Goal: Task Accomplishment & Management: Manage account settings

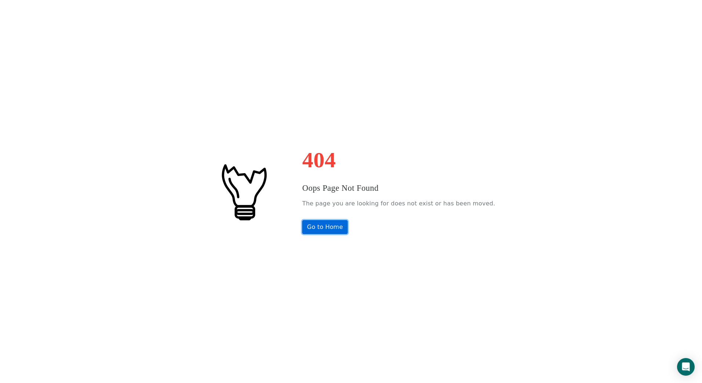
click at [348, 227] on link "Go to Home" at bounding box center [325, 227] width 46 height 14
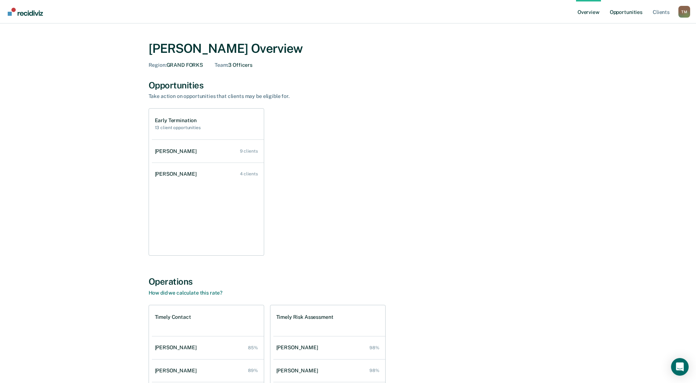
click at [631, 11] on link "Opportunities" at bounding box center [626, 11] width 36 height 23
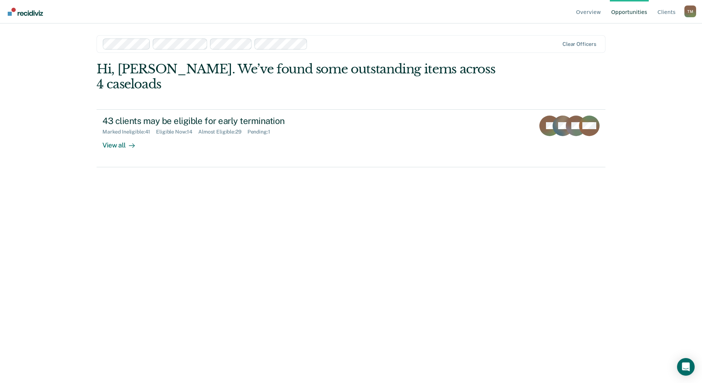
click at [694, 10] on div "T M" at bounding box center [690, 12] width 12 height 12
click at [651, 58] on link "Go to Operations" at bounding box center [660, 58] width 47 height 6
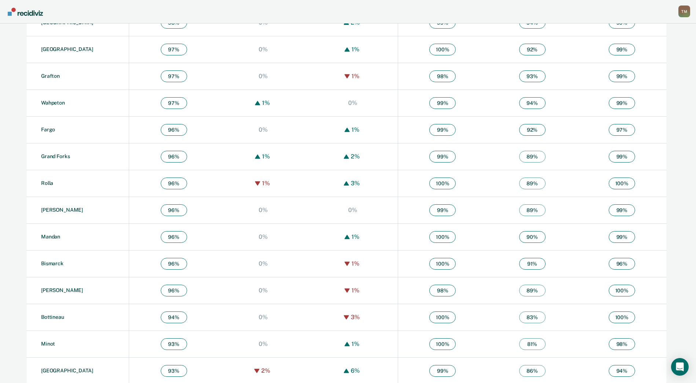
scroll to position [367, 0]
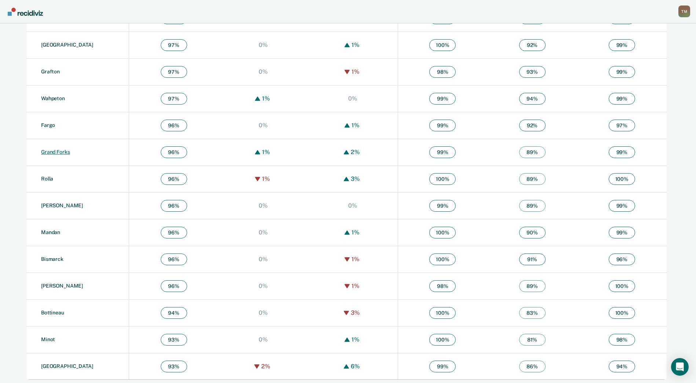
click at [63, 151] on link "Grand Forks" at bounding box center [55, 152] width 29 height 6
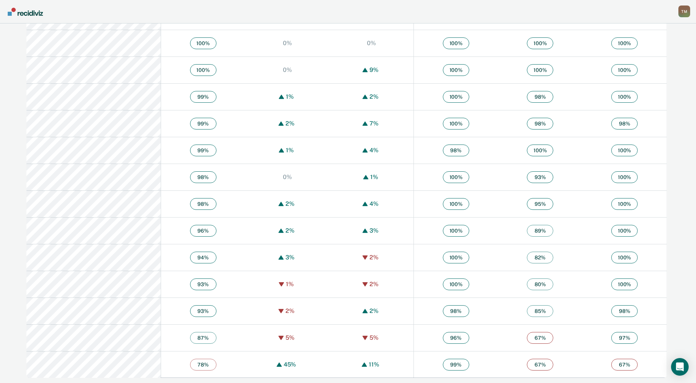
scroll to position [316, 0]
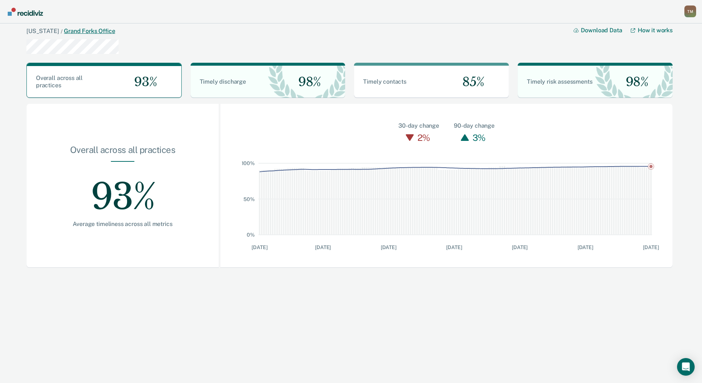
click at [91, 29] on link "Grand Forks Office" at bounding box center [89, 31] width 51 height 7
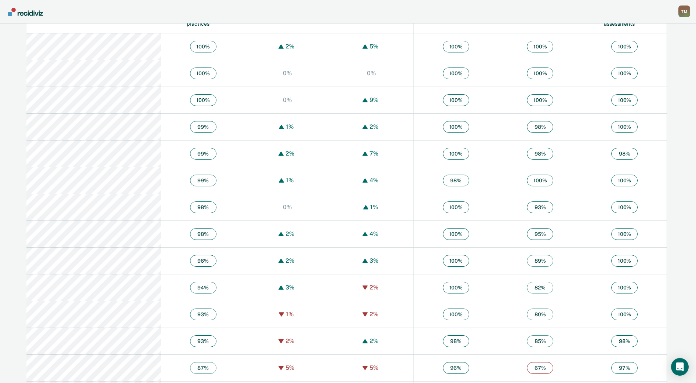
scroll to position [294, 0]
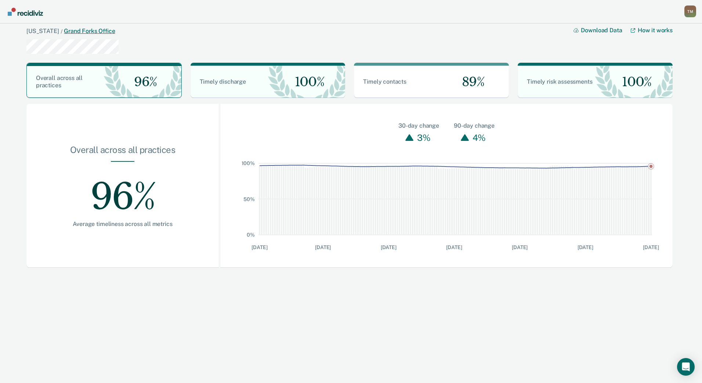
click at [103, 31] on link "Grand Forks Office" at bounding box center [89, 31] width 51 height 7
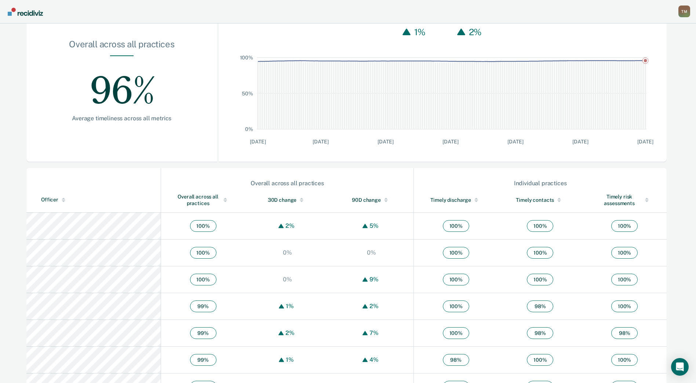
scroll to position [110, 0]
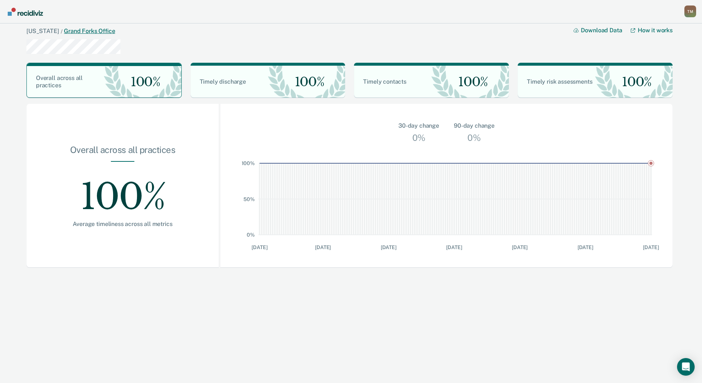
click at [109, 32] on link "Grand Forks Office" at bounding box center [89, 31] width 51 height 7
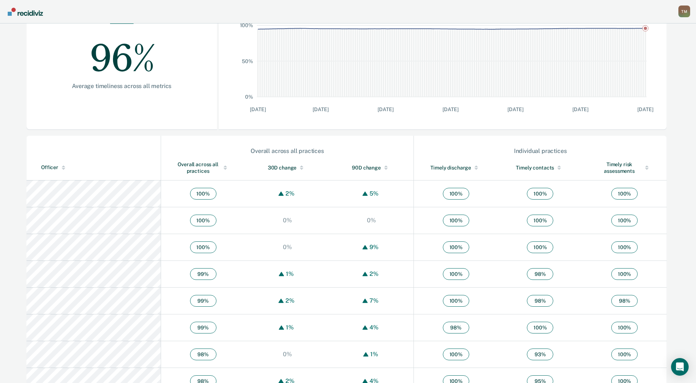
scroll to position [147, 0]
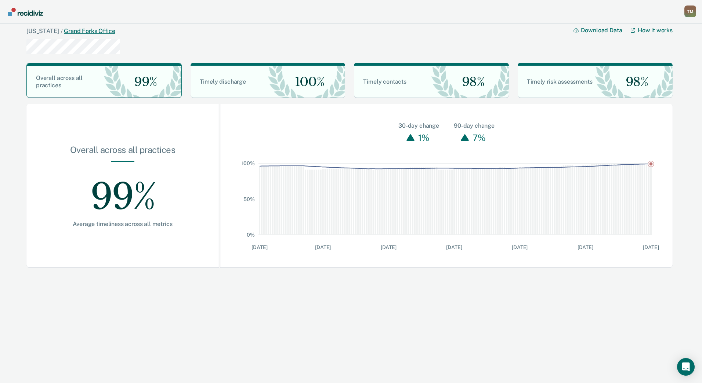
click at [87, 29] on link "Grand Forks Office" at bounding box center [89, 31] width 51 height 7
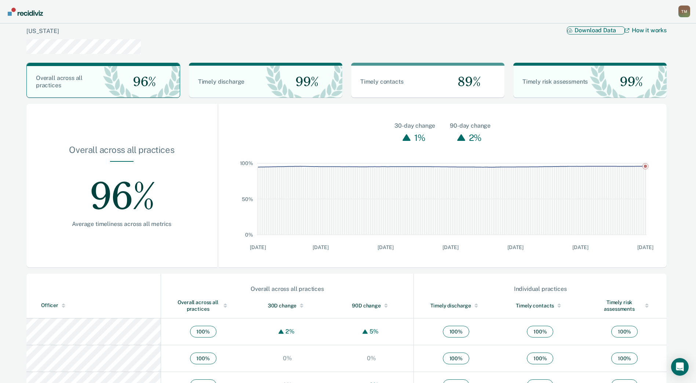
click at [601, 29] on button "Download Data" at bounding box center [596, 30] width 58 height 8
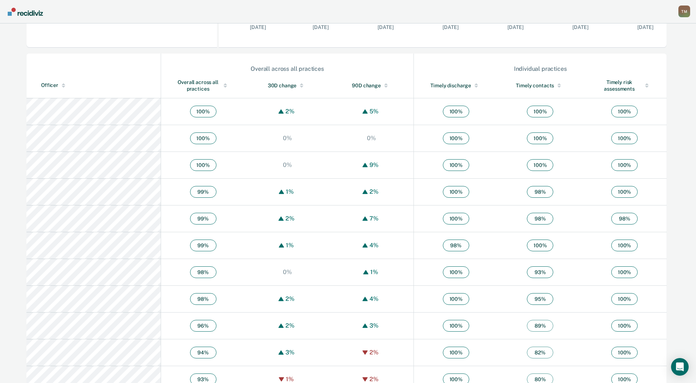
scroll to position [316, 0]
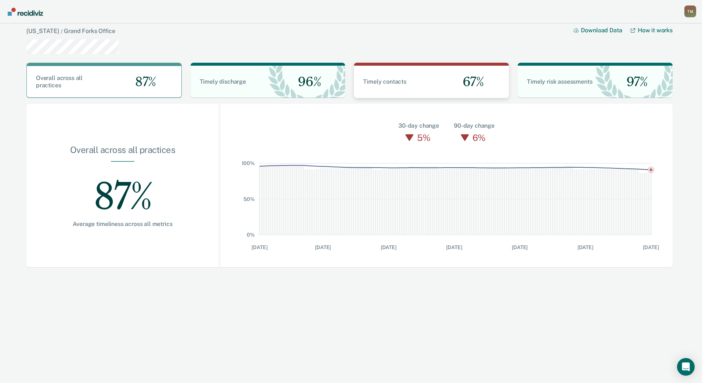
click at [406, 79] on div "Timely contacts" at bounding box center [392, 81] width 77 height 7
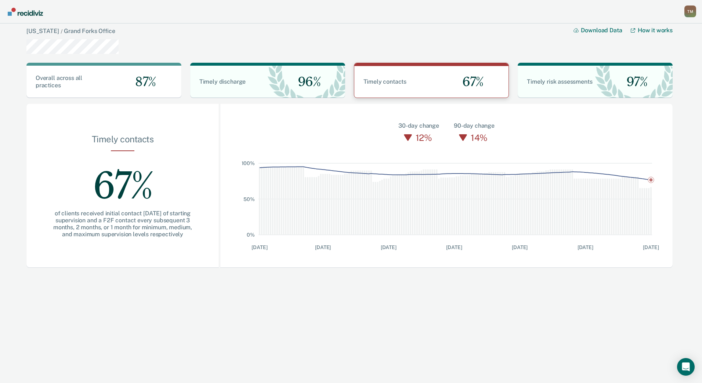
click at [406, 79] on div "Timely contacts" at bounding box center [392, 81] width 77 height 7
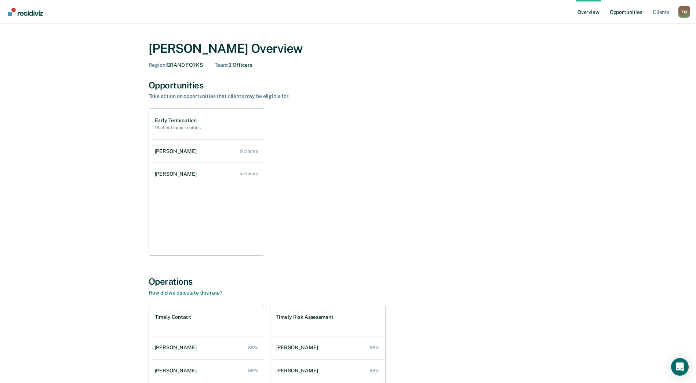
click at [620, 11] on link "Opportunities" at bounding box center [626, 11] width 36 height 23
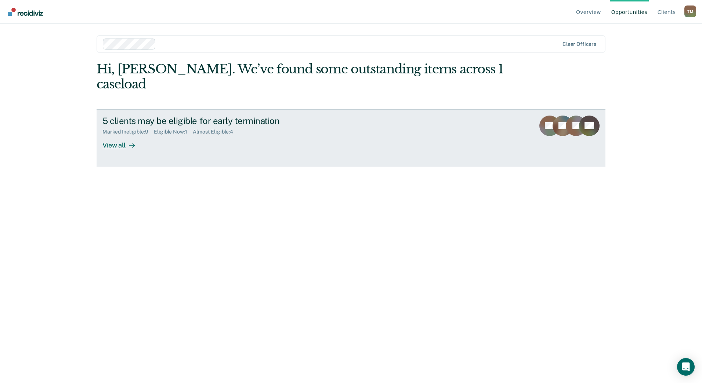
click at [119, 135] on div "View all" at bounding box center [122, 142] width 41 height 14
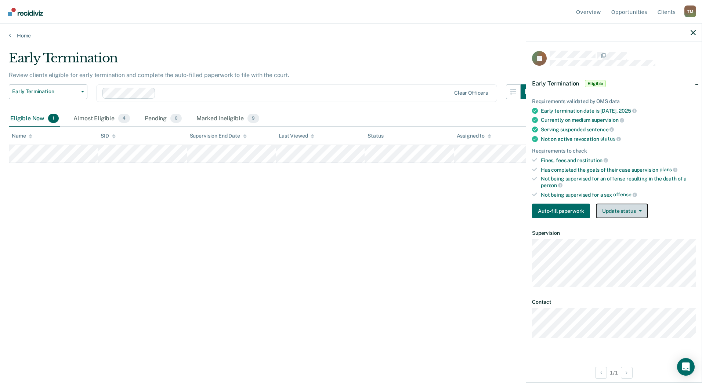
click at [617, 211] on button "Update status" at bounding box center [622, 211] width 52 height 15
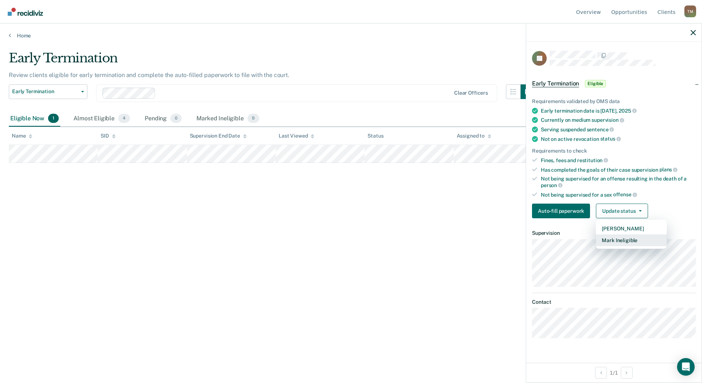
click at [614, 243] on button "Mark Ineligible" at bounding box center [631, 240] width 71 height 12
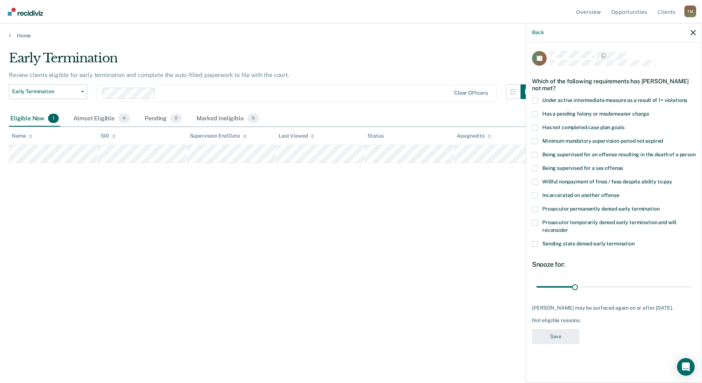
click at [537, 126] on span at bounding box center [535, 128] width 6 height 6
click at [624, 125] on input "Has not completed case plan goals" at bounding box center [624, 125] width 0 height 0
drag, startPoint x: 574, startPoint y: 287, endPoint x: 701, endPoint y: 297, distance: 127.8
type input "123"
click at [691, 293] on input "range" at bounding box center [613, 286] width 155 height 13
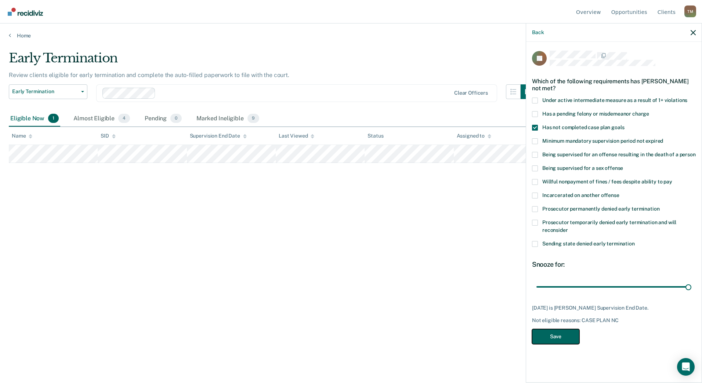
click at [571, 335] on button "Save" at bounding box center [555, 336] width 47 height 15
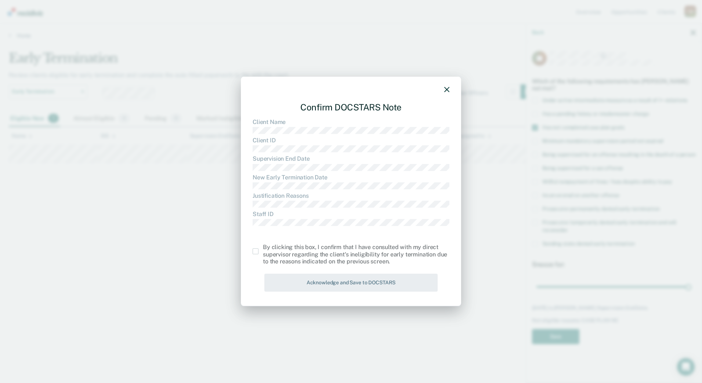
drag, startPoint x: 254, startPoint y: 251, endPoint x: 298, endPoint y: 266, distance: 46.3
click at [254, 251] on span at bounding box center [255, 251] width 6 height 6
click at [263, 248] on input "checkbox" at bounding box center [263, 248] width 0 height 0
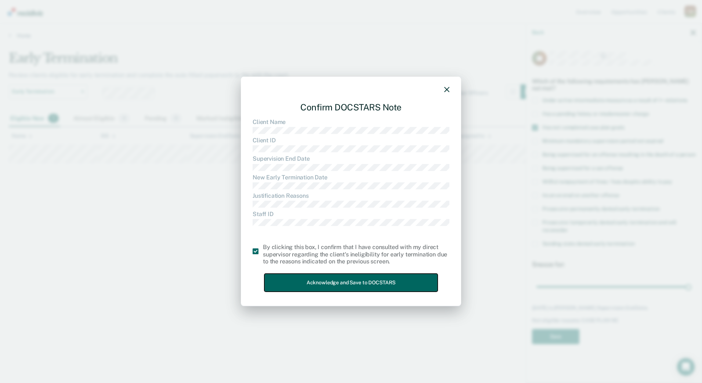
click at [335, 280] on button "Acknowledge and Save to DOCSTARS" at bounding box center [350, 283] width 173 height 18
